Goal: Check status: Check status

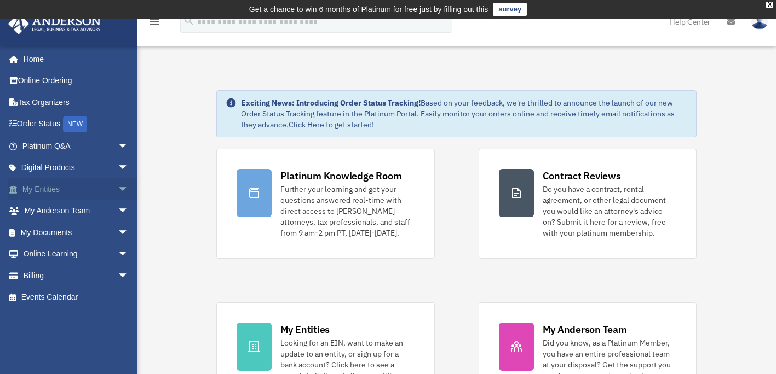
click at [118, 191] on span "arrow_drop_down" at bounding box center [129, 189] width 22 height 22
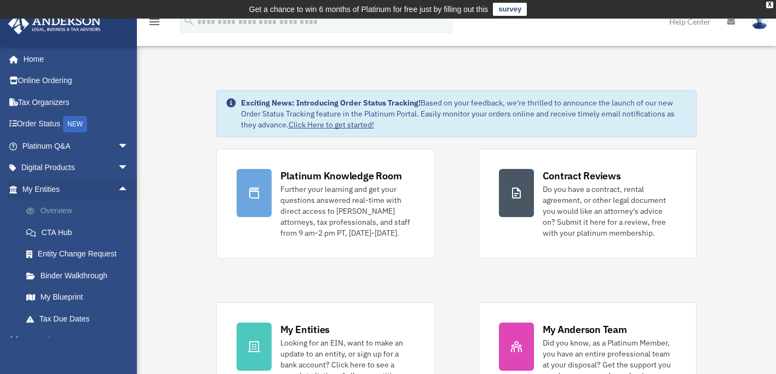
click at [101, 219] on link "Overview" at bounding box center [80, 211] width 130 height 22
click at [98, 215] on link "Overview" at bounding box center [80, 211] width 130 height 22
click at [61, 213] on link "Overview" at bounding box center [80, 211] width 130 height 22
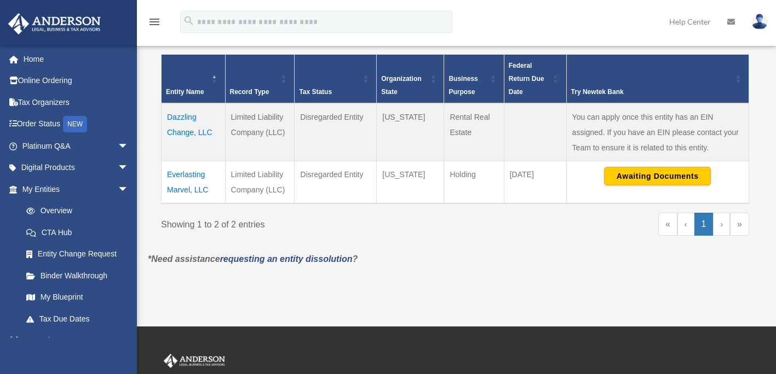
scroll to position [238, 0]
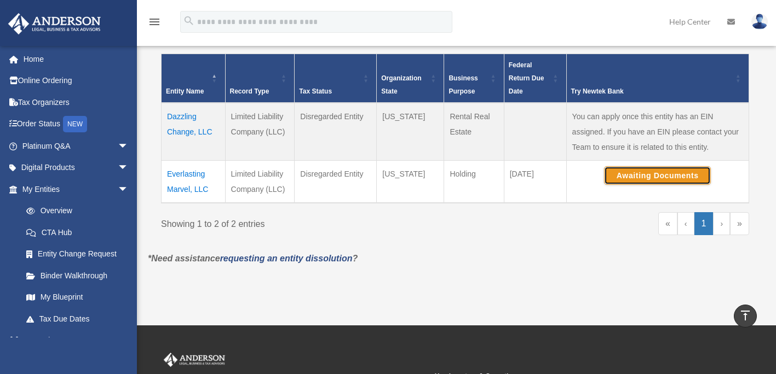
click at [635, 182] on button "Awaiting Documents" at bounding box center [657, 175] width 107 height 19
